Goal: Task Accomplishment & Management: Manage account settings

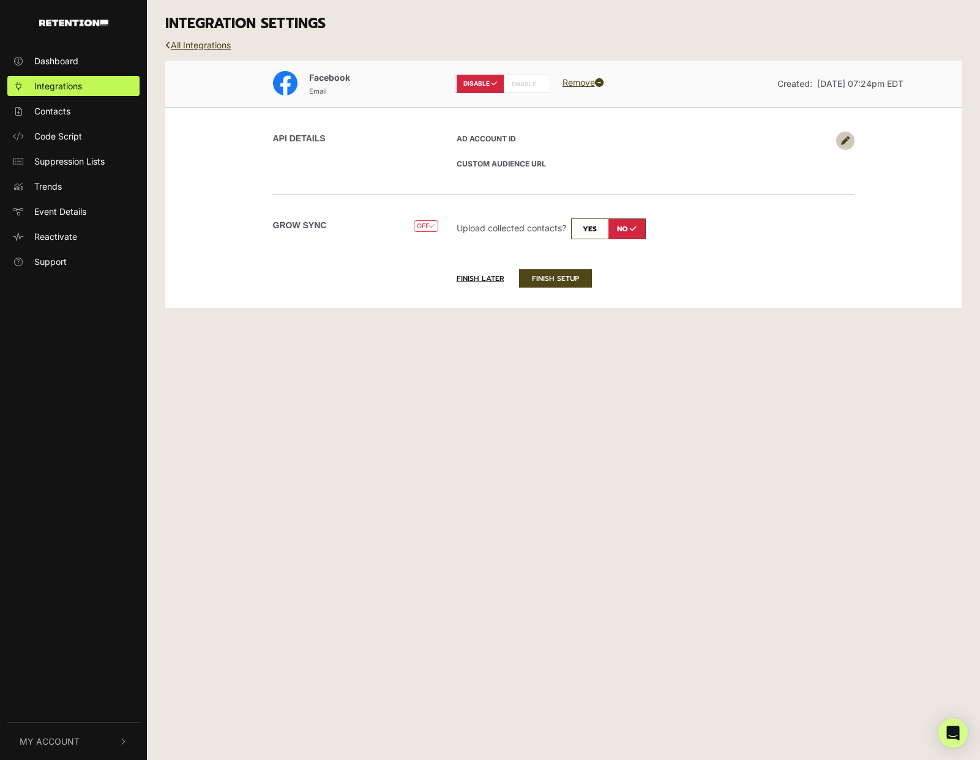
click at [541, 84] on icon at bounding box center [539, 84] width 6 height 6
click at [850, 143] on link at bounding box center [845, 141] width 18 height 18
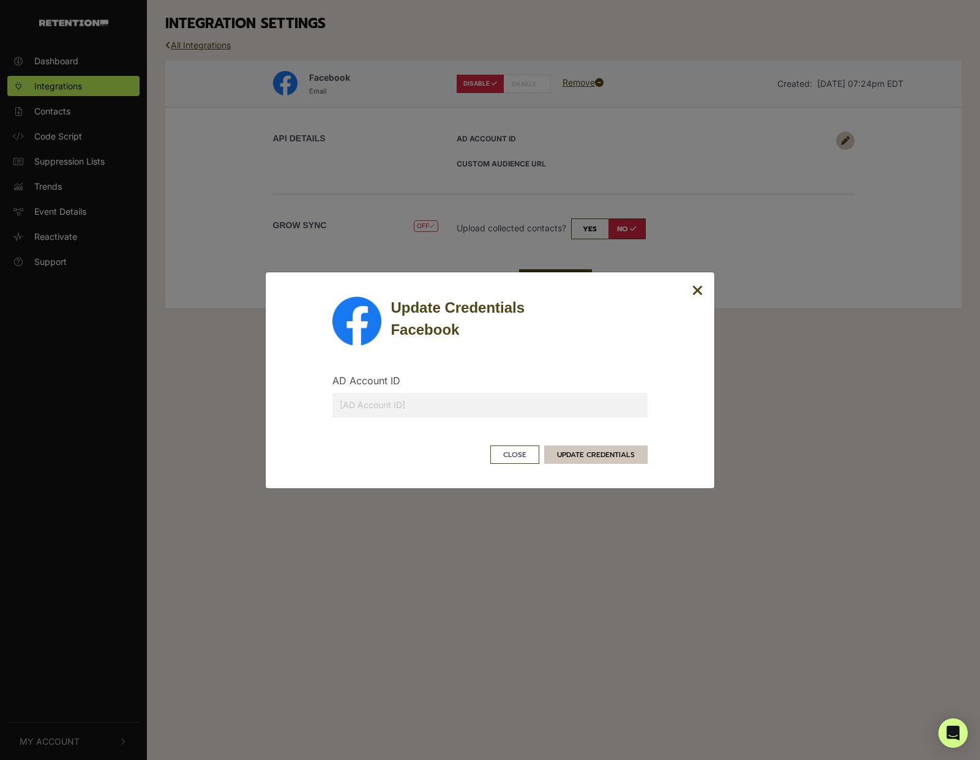
click at [602, 457] on button "UPDATE CREDENTIALS" at bounding box center [595, 455] width 103 height 18
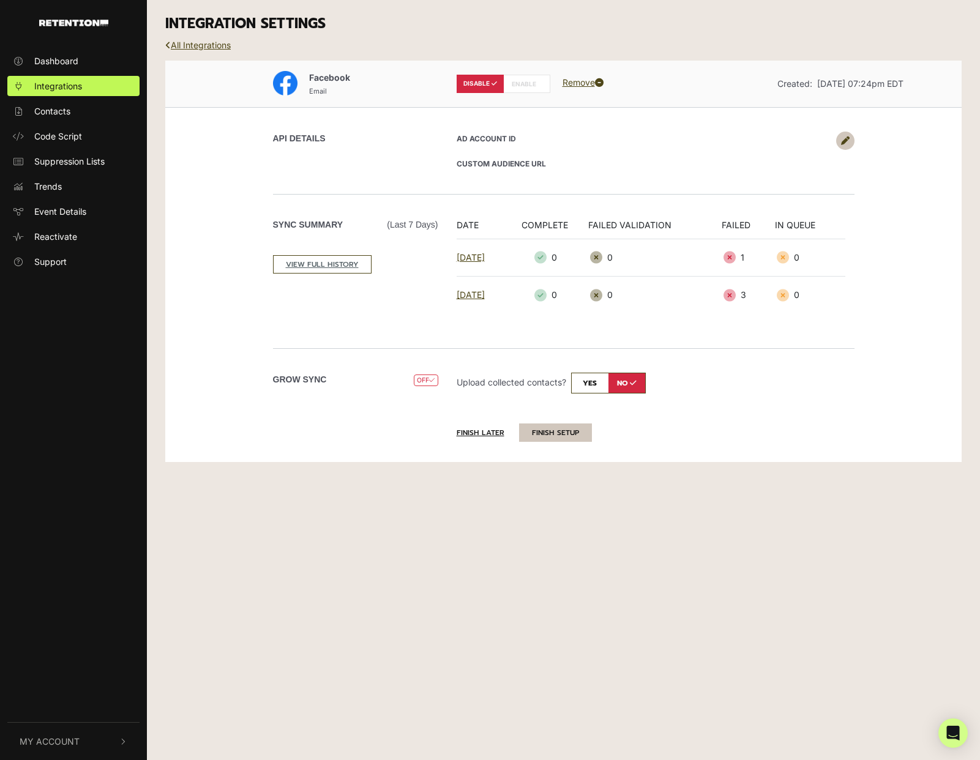
click at [574, 435] on button "FINISH SETUP" at bounding box center [555, 433] width 73 height 18
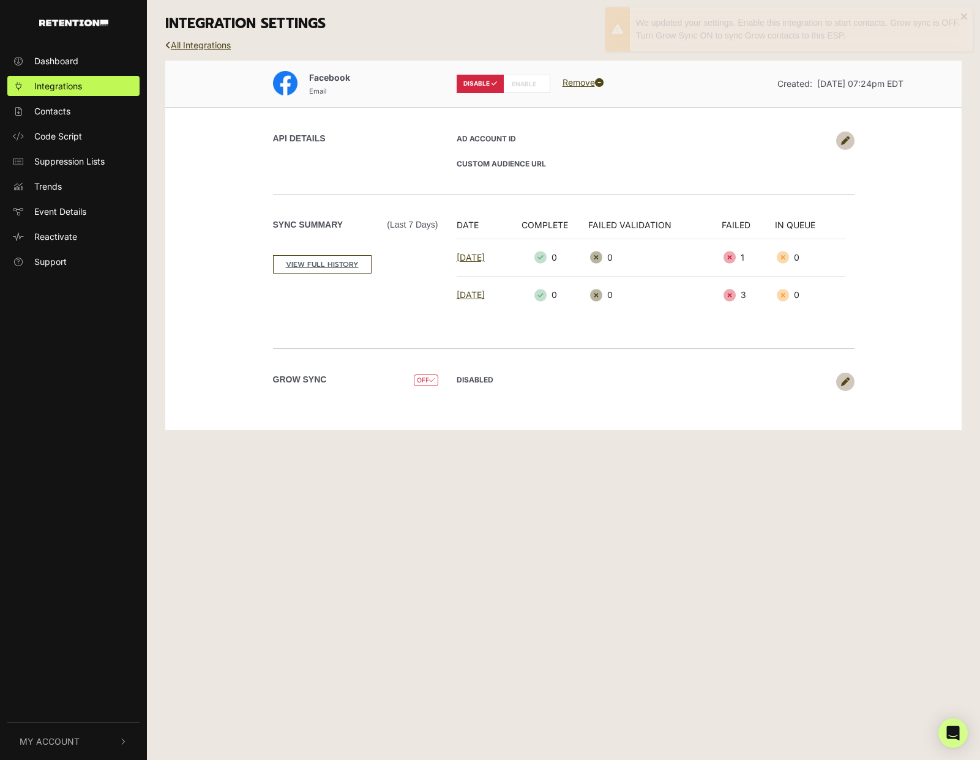
click at [842, 381] on icon at bounding box center [845, 382] width 9 height 9
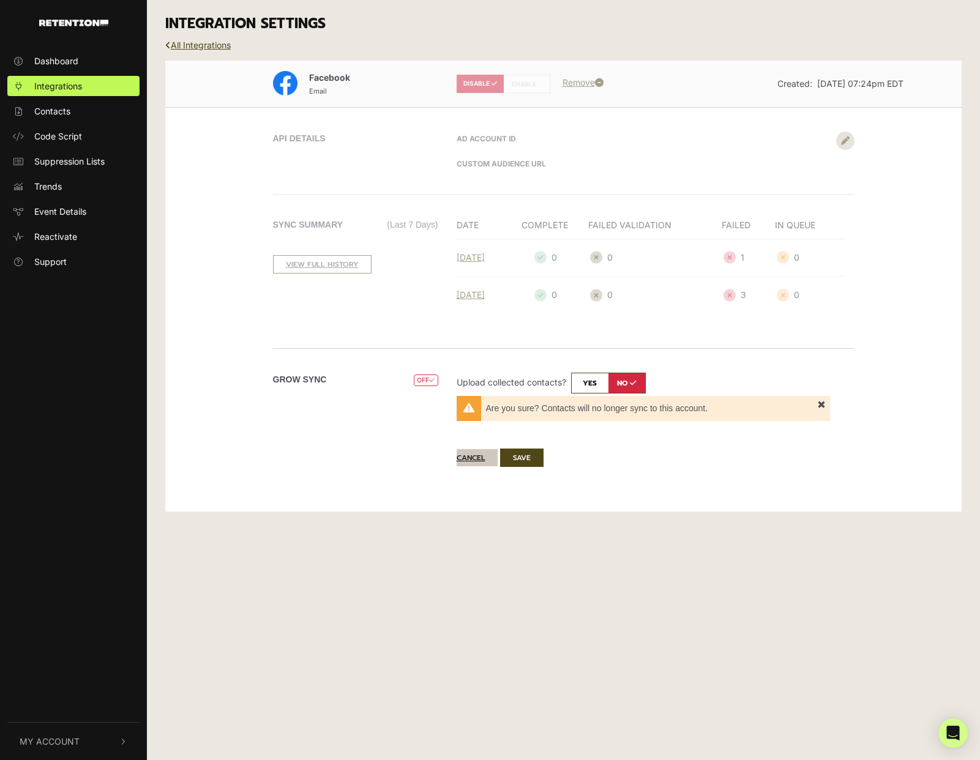
click at [478, 455] on button "Cancel" at bounding box center [477, 457] width 41 height 17
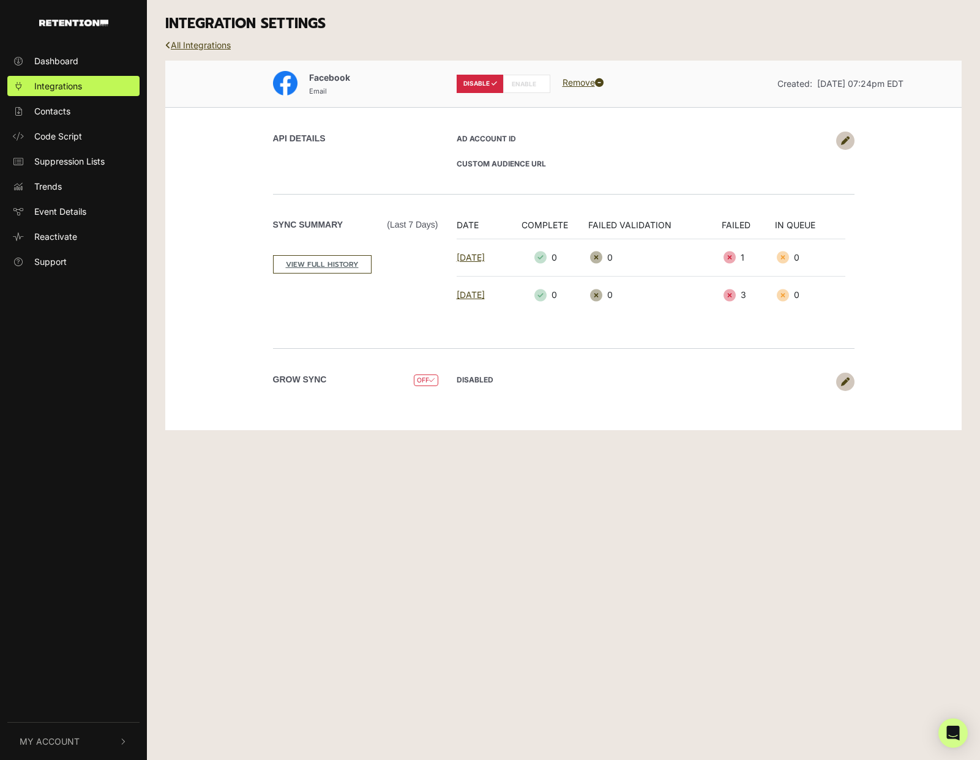
click at [527, 84] on label "ENABLE" at bounding box center [526, 84] width 47 height 18
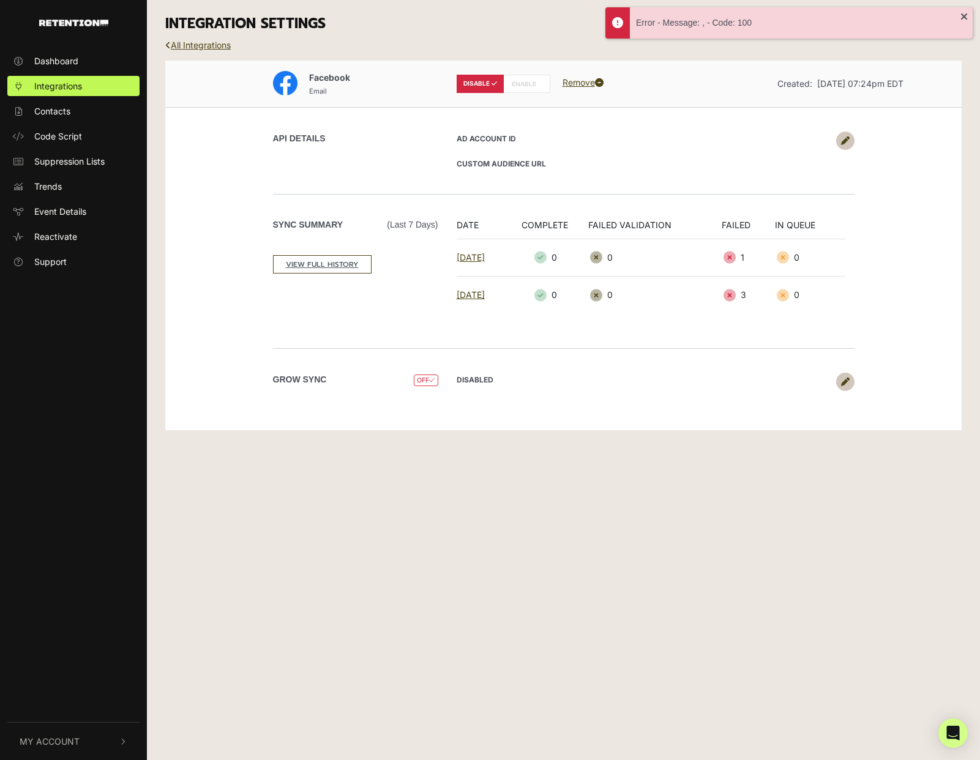
click at [732, 126] on div "API DETAILS AD Account ID CUSTOM AUDIENCE URL" at bounding box center [564, 150] width 698 height 87
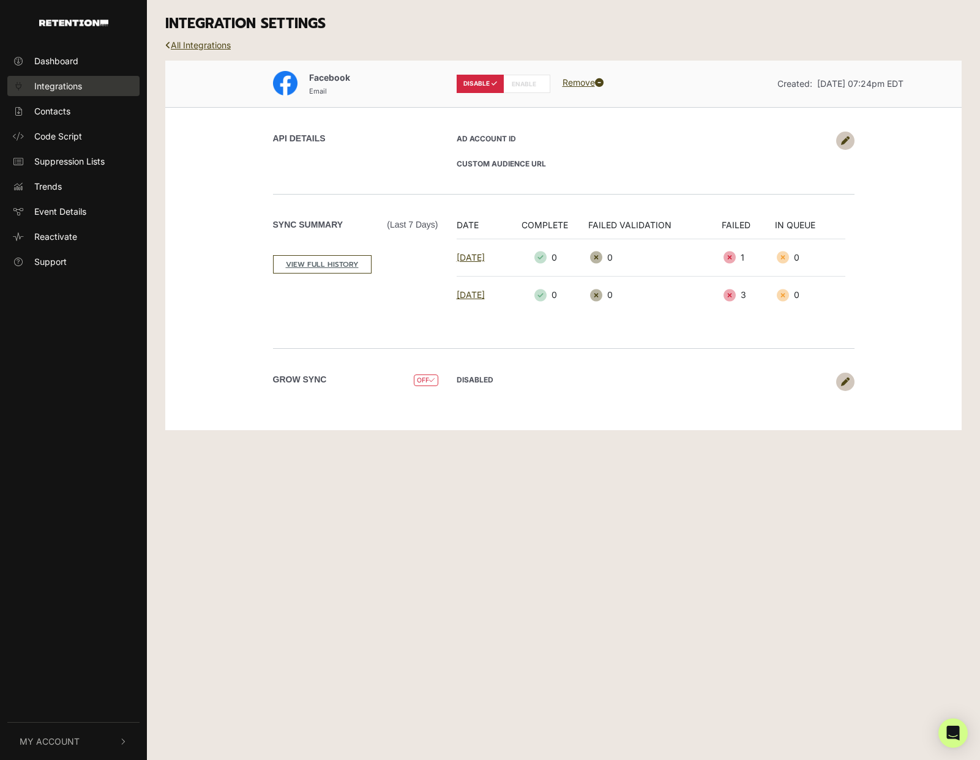
click at [61, 82] on span "Integrations" at bounding box center [58, 86] width 48 height 13
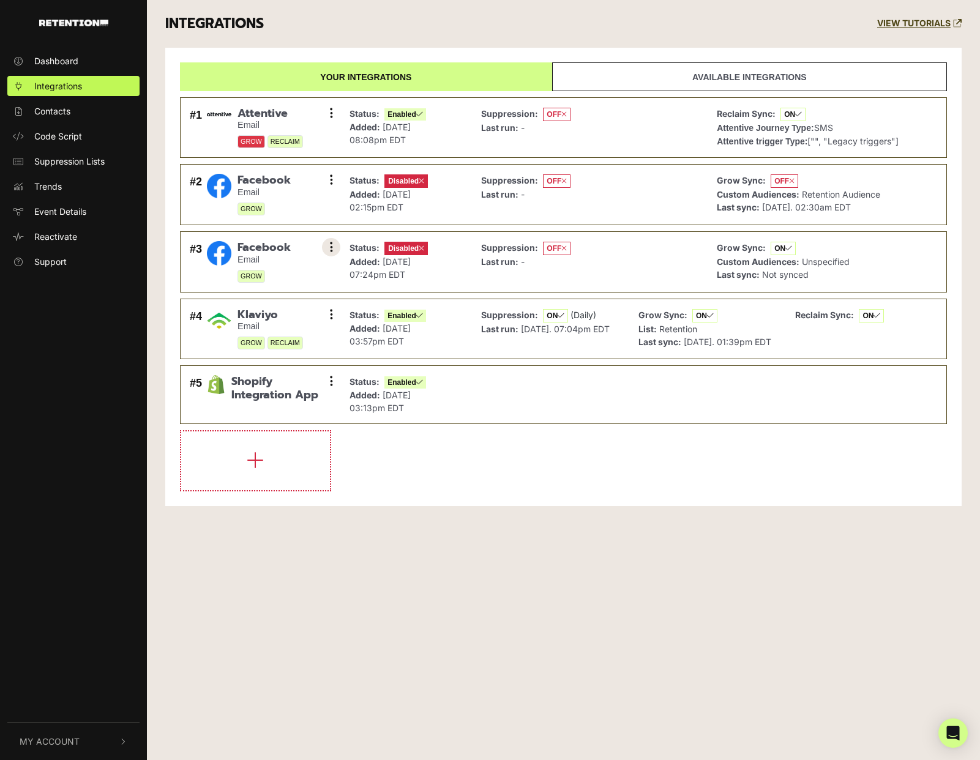
click at [331, 247] on icon at bounding box center [331, 247] width 3 height 12
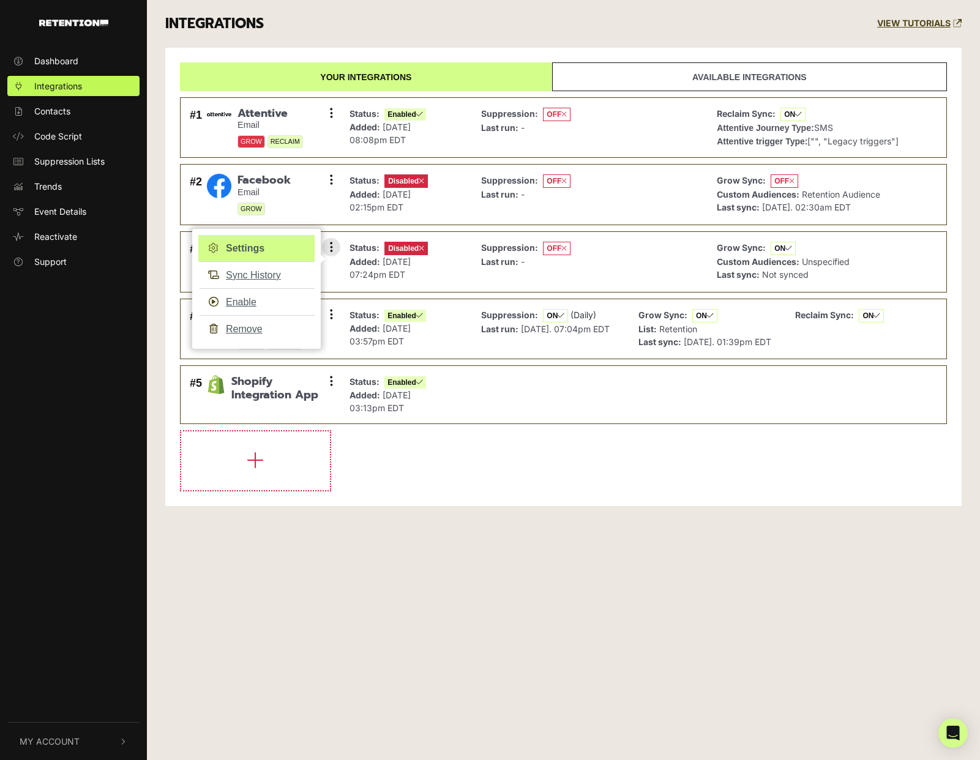
click at [274, 247] on link "Settings" at bounding box center [256, 248] width 116 height 27
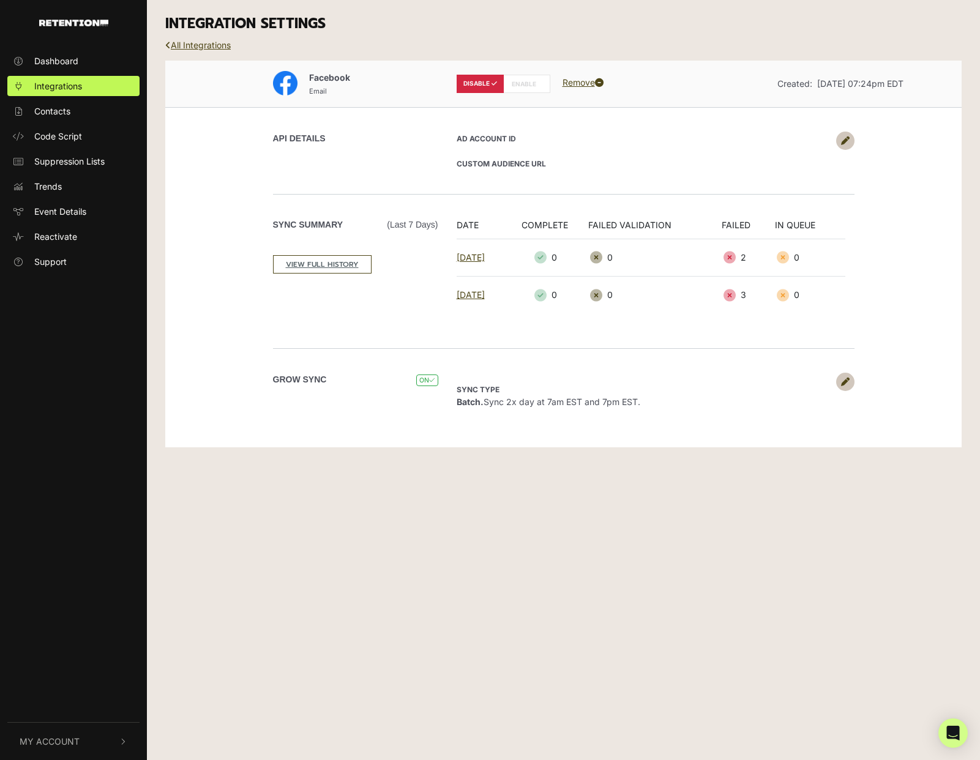
click at [840, 146] on link at bounding box center [845, 141] width 18 height 18
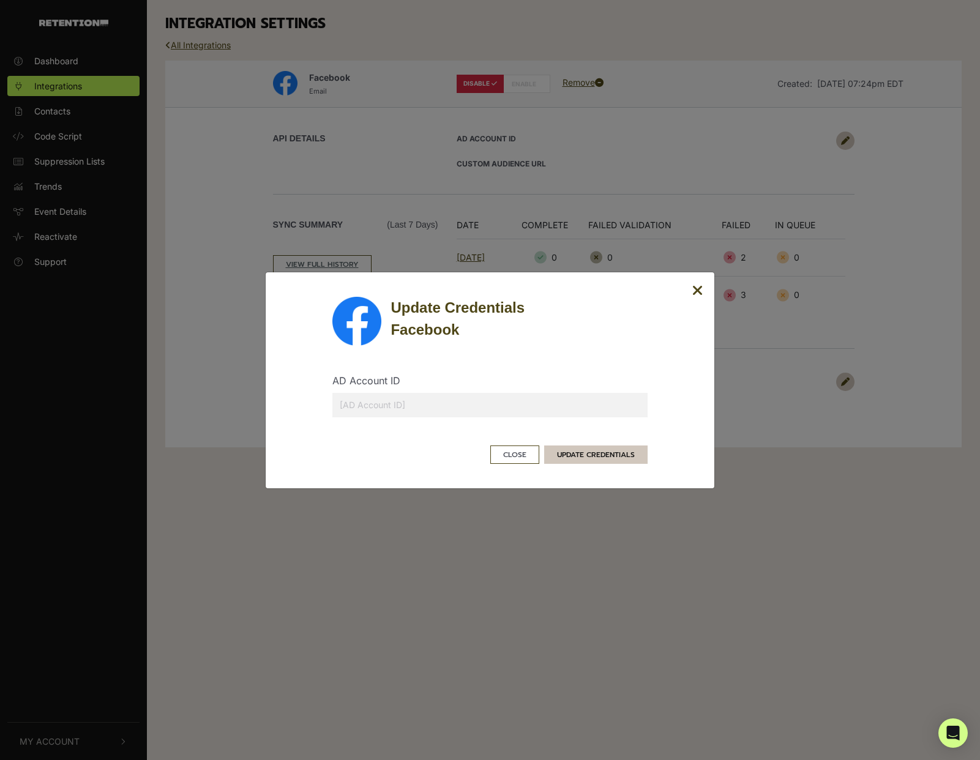
click at [587, 451] on button "UPDATE CREDENTIALS" at bounding box center [595, 455] width 103 height 18
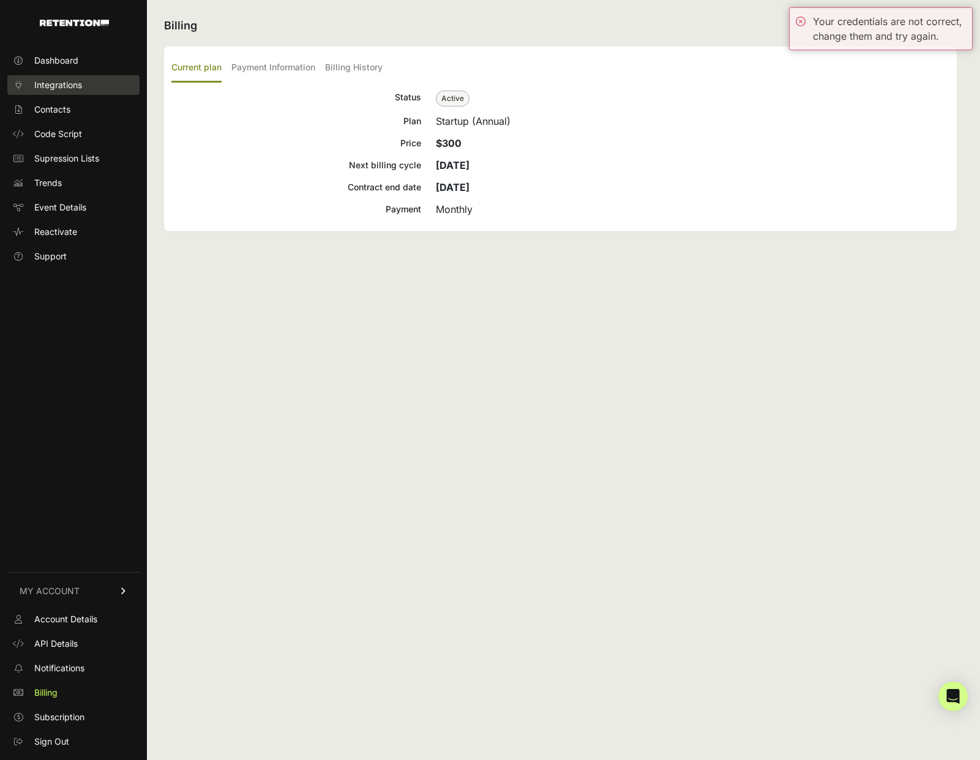
click at [78, 82] on span "Integrations" at bounding box center [58, 85] width 48 height 12
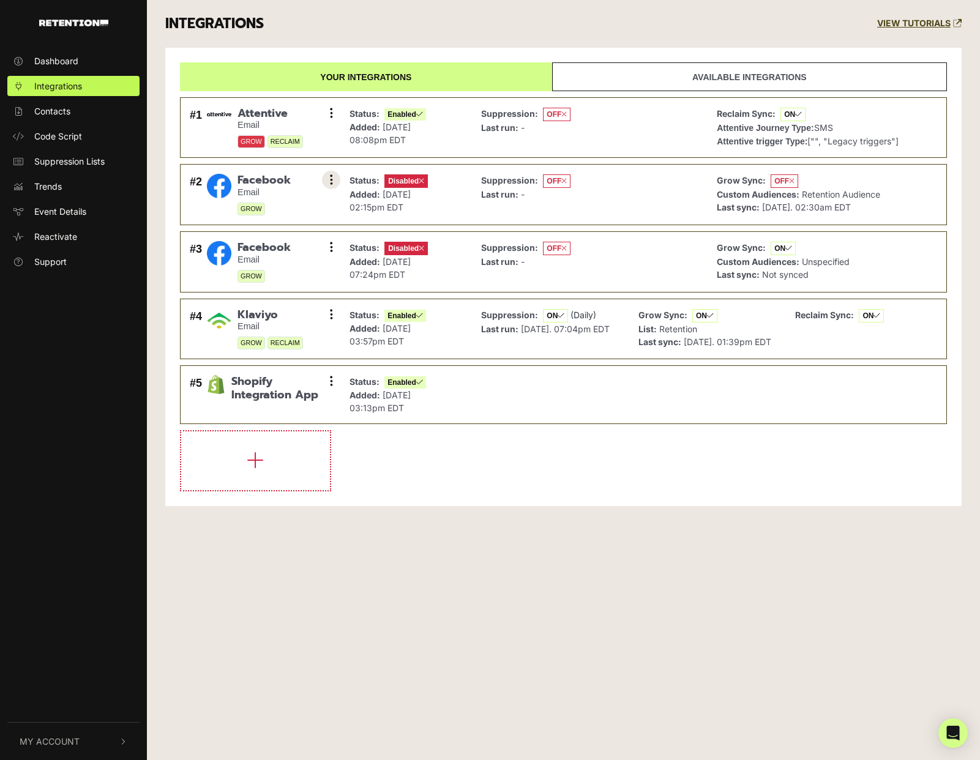
click at [334, 181] on button at bounding box center [331, 180] width 18 height 18
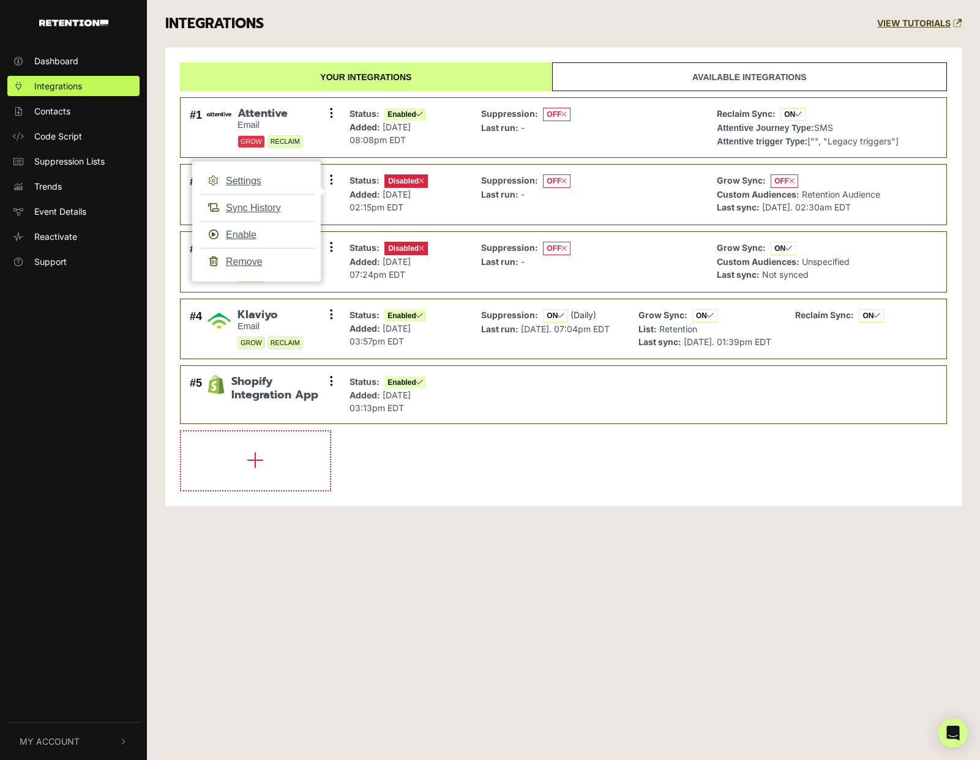
click at [160, 402] on div "INTEGRATIONS VIEW TUTORIALS Your integrations Available integrations #1 Attenti…" at bounding box center [563, 262] width 833 height 525
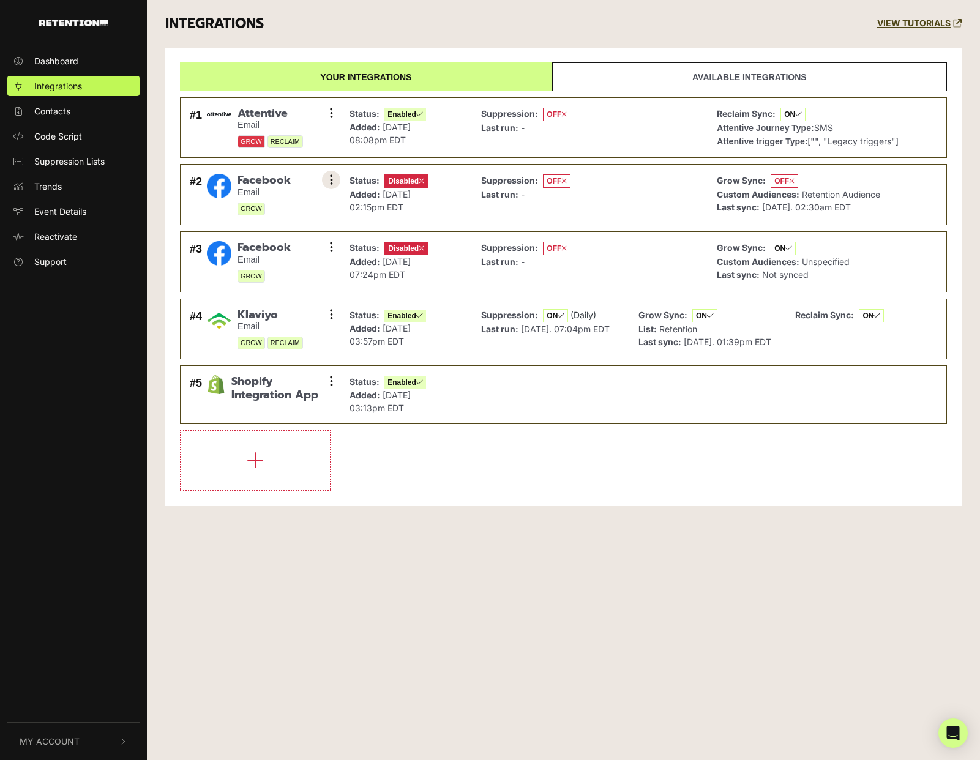
click at [333, 175] on button at bounding box center [331, 180] width 18 height 18
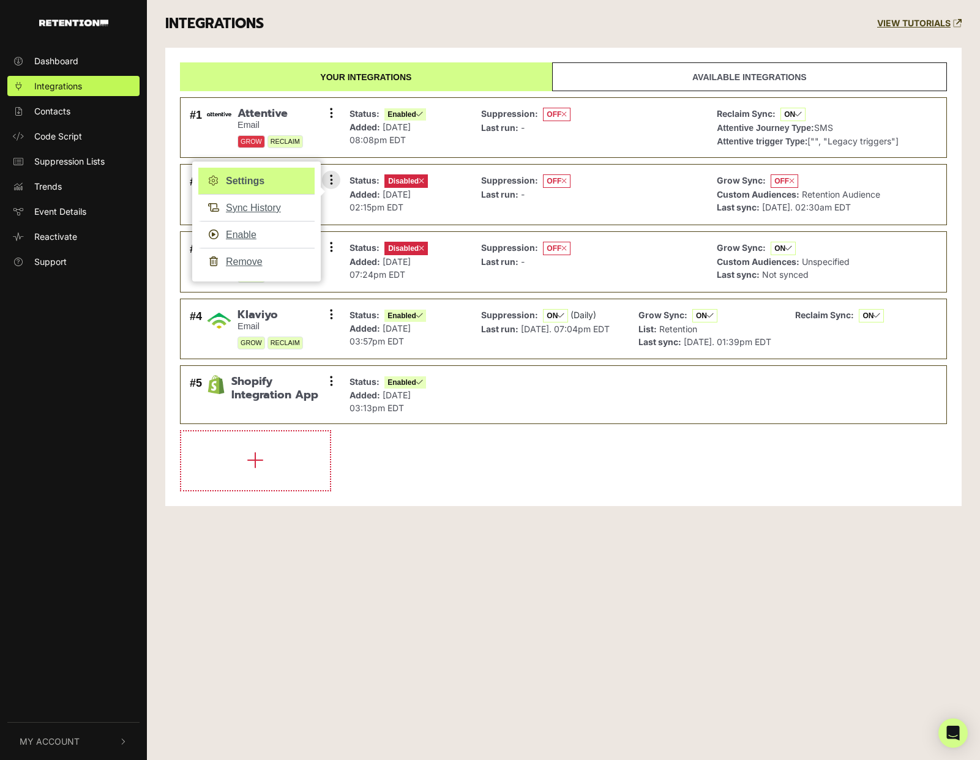
click at [260, 184] on link "Settings" at bounding box center [256, 181] width 116 height 27
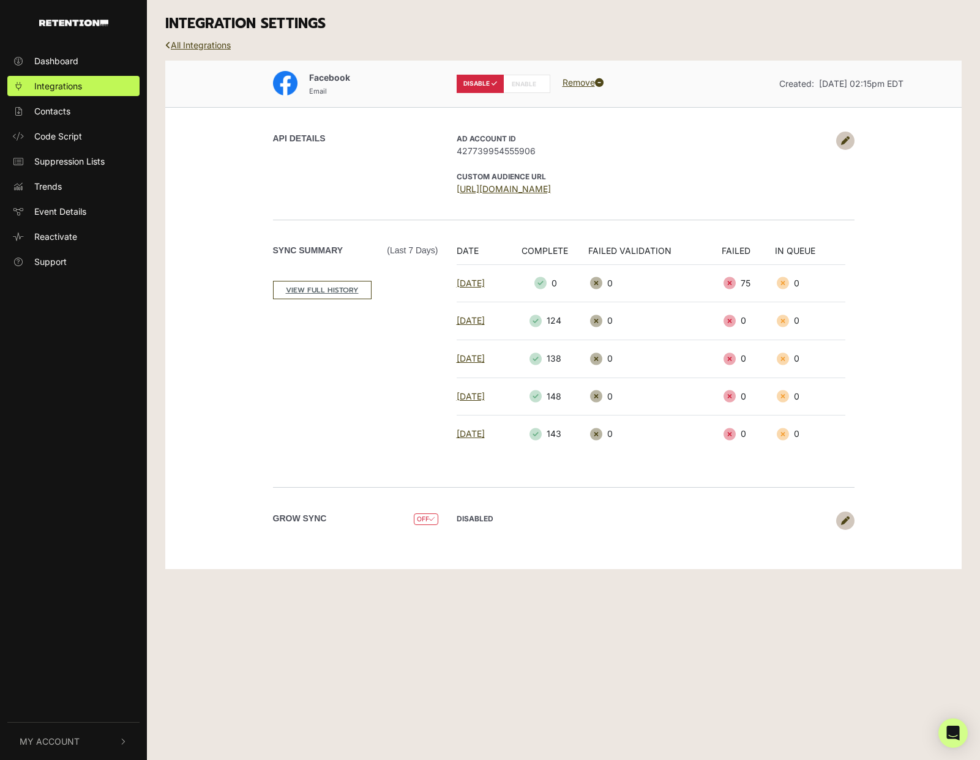
click at [844, 143] on icon at bounding box center [845, 141] width 9 height 9
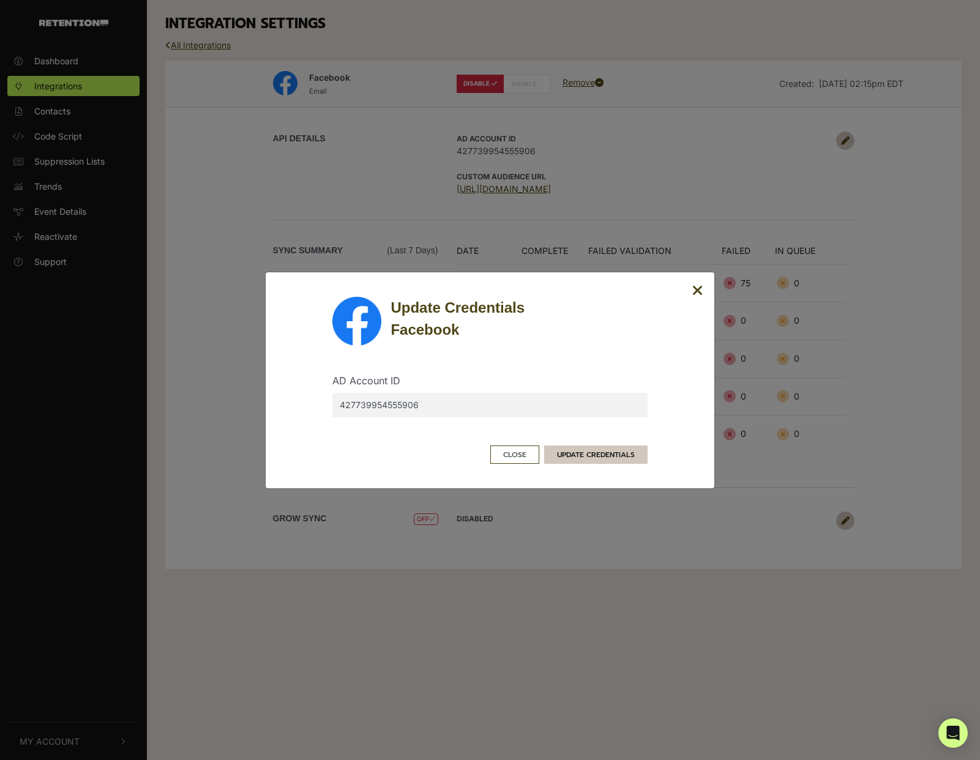
click at [632, 460] on button "UPDATE CREDENTIALS" at bounding box center [595, 455] width 103 height 18
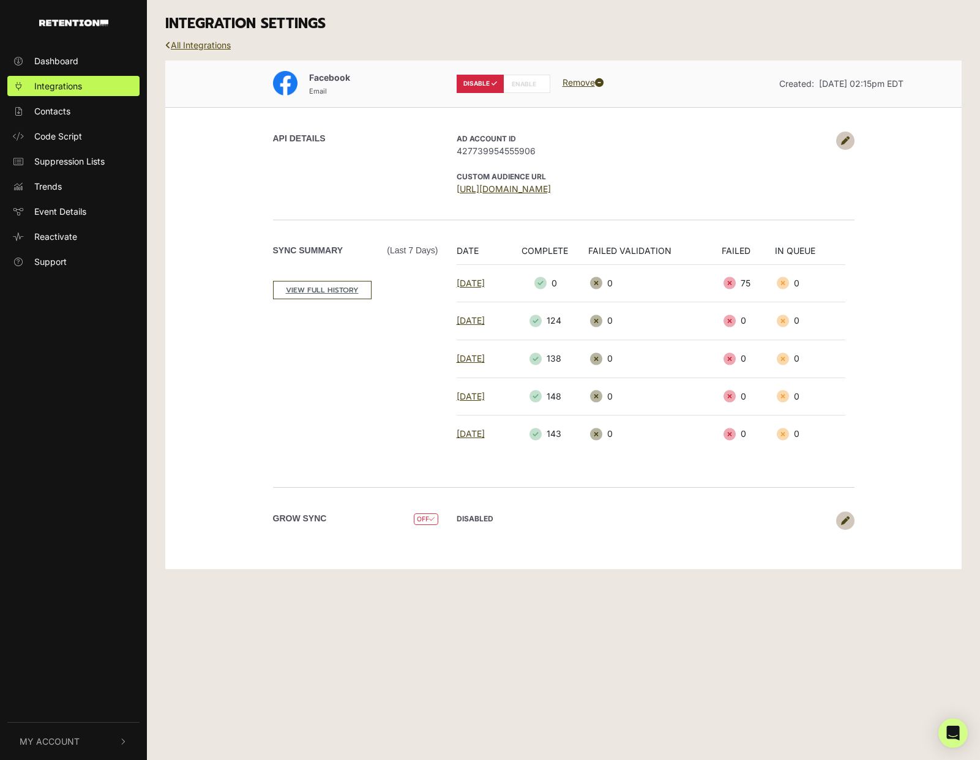
click at [182, 48] on link "All Integrations" at bounding box center [198, 45] width 66 height 10
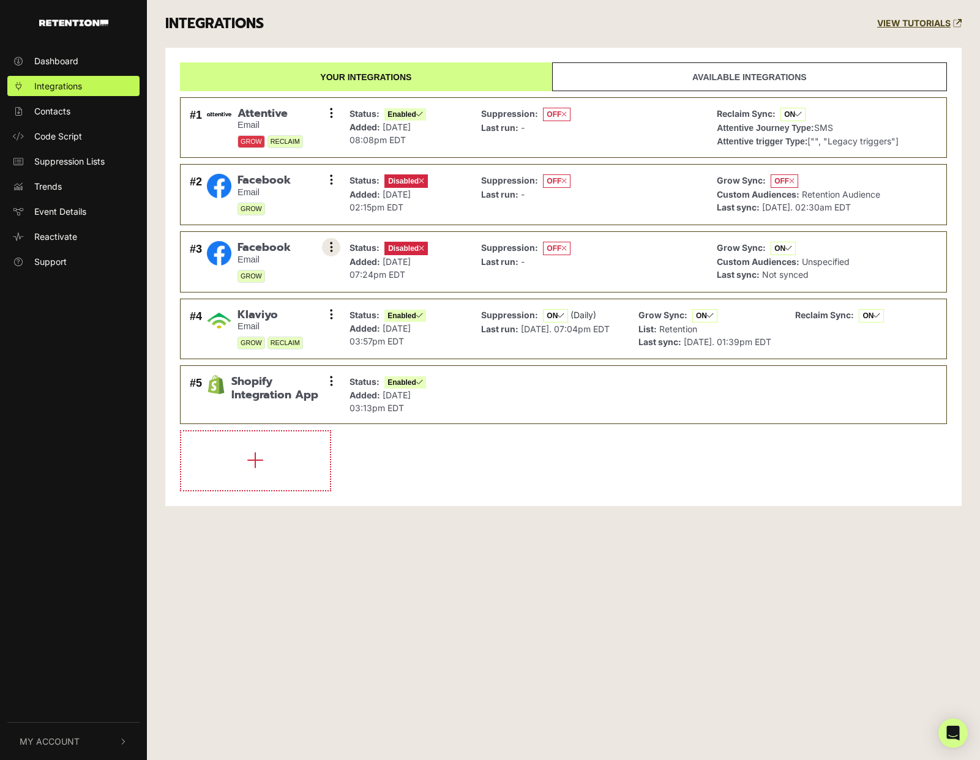
click at [331, 243] on icon at bounding box center [331, 247] width 3 height 12
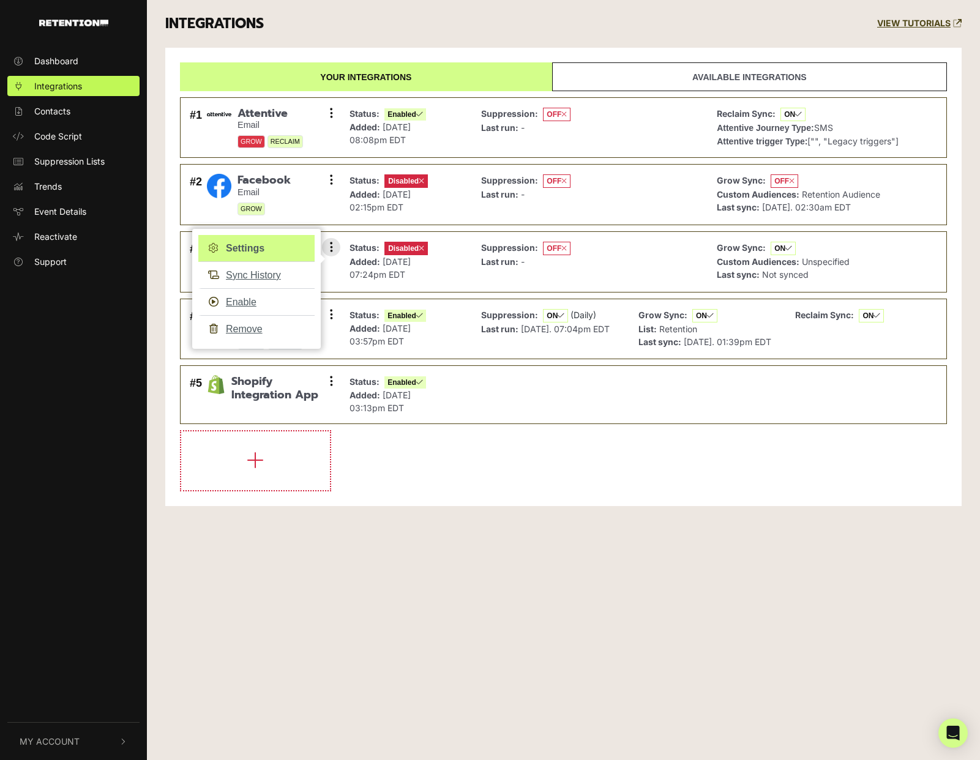
click at [258, 247] on link "Settings" at bounding box center [256, 248] width 116 height 27
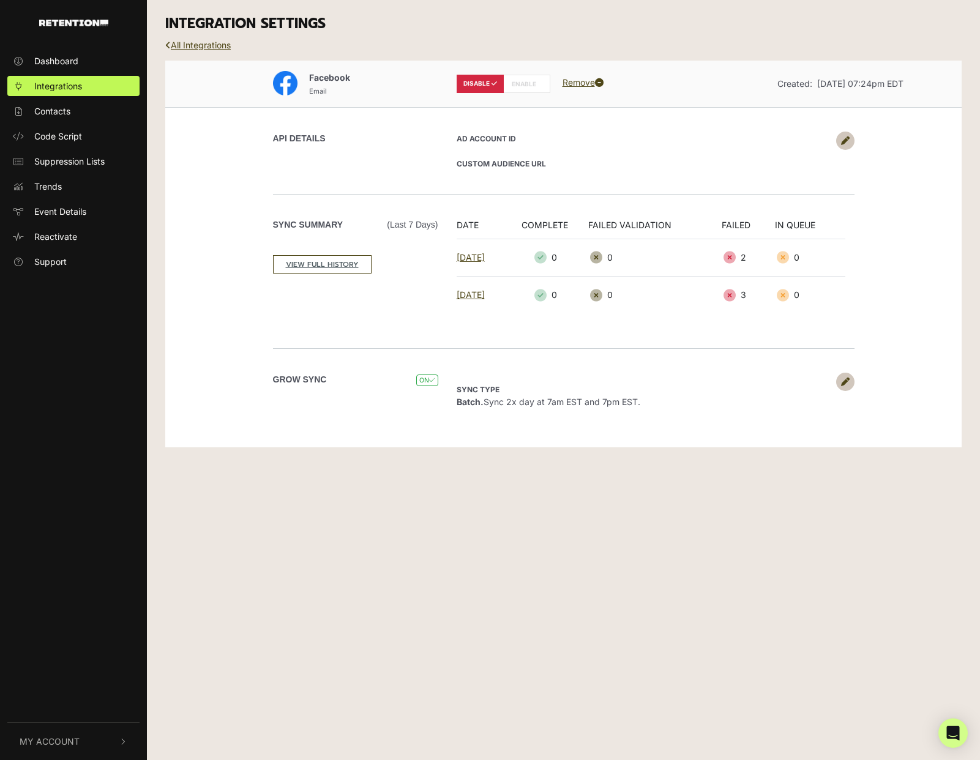
click at [847, 384] on icon at bounding box center [845, 382] width 9 height 9
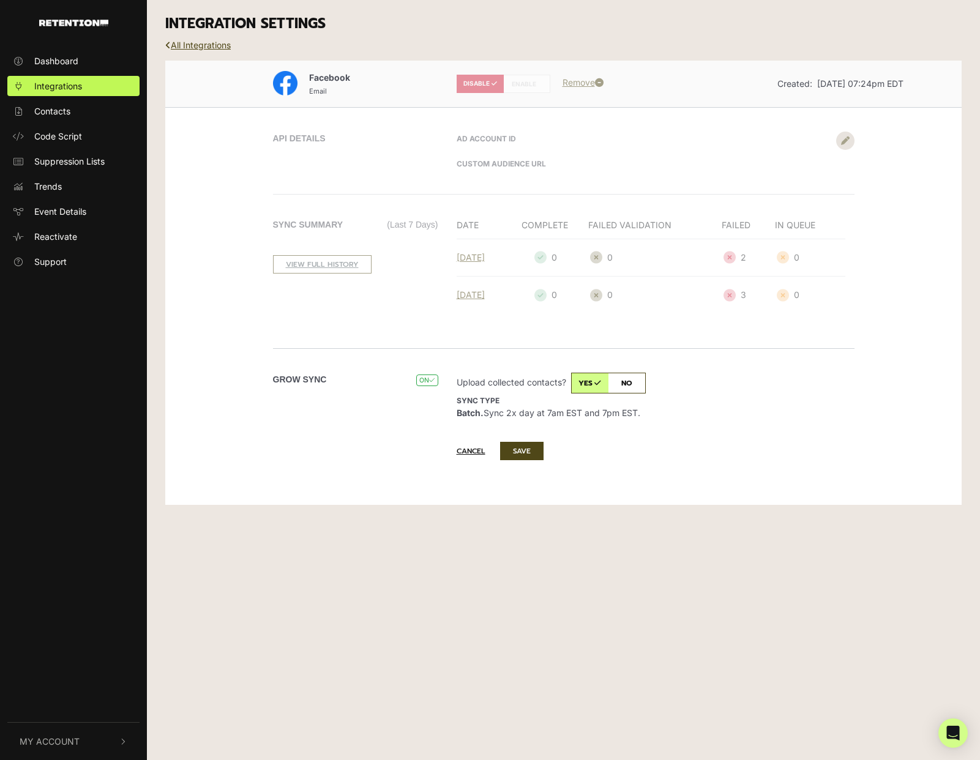
click at [585, 609] on div "Dashboard Integrations Contacts Code Script Suppression Lists Trends Event Deta…" at bounding box center [490, 380] width 980 height 760
click at [474, 455] on button "Cancel" at bounding box center [477, 451] width 41 height 17
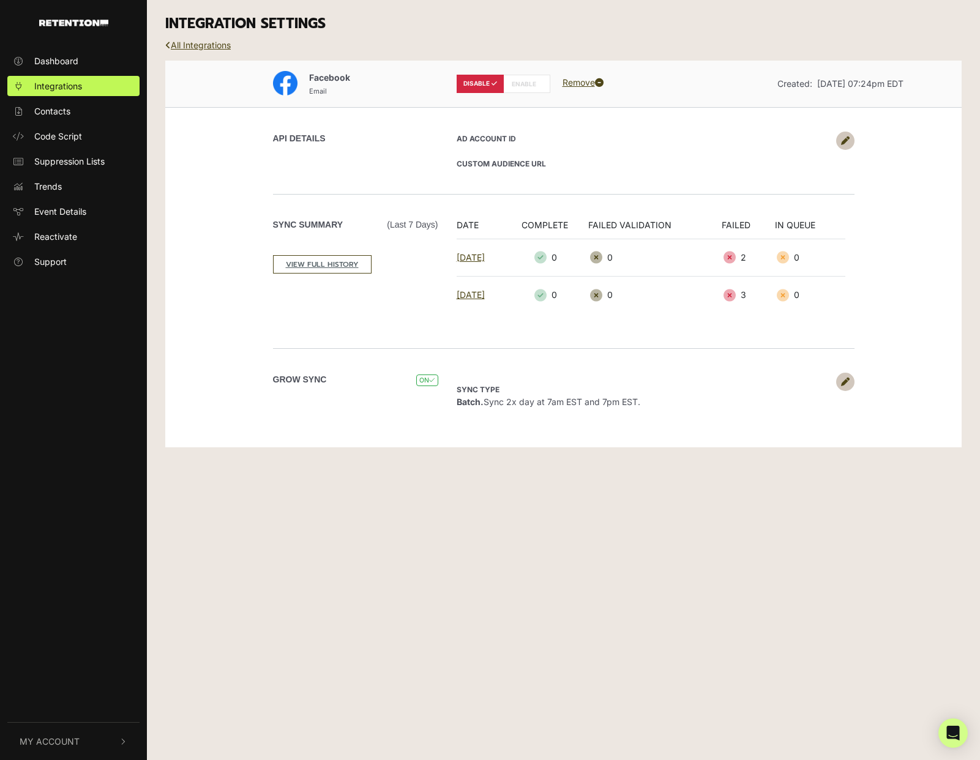
click at [845, 138] on icon at bounding box center [845, 141] width 9 height 9
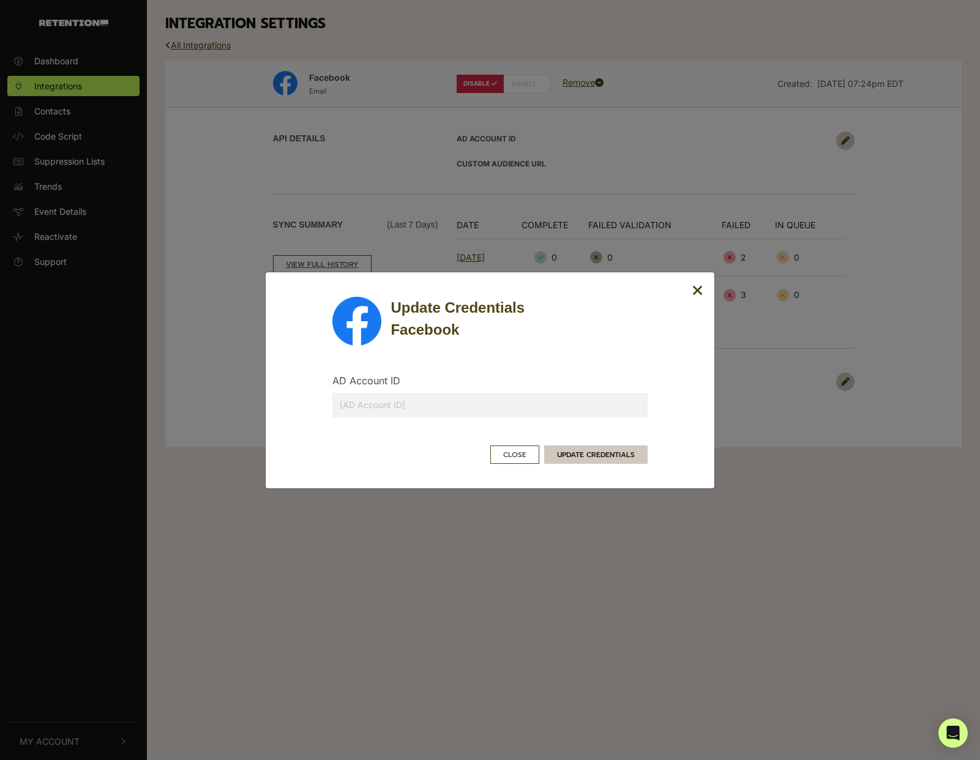
click at [583, 457] on button "UPDATE CREDENTIALS" at bounding box center [595, 455] width 103 height 18
